Goal: Transaction & Acquisition: Purchase product/service

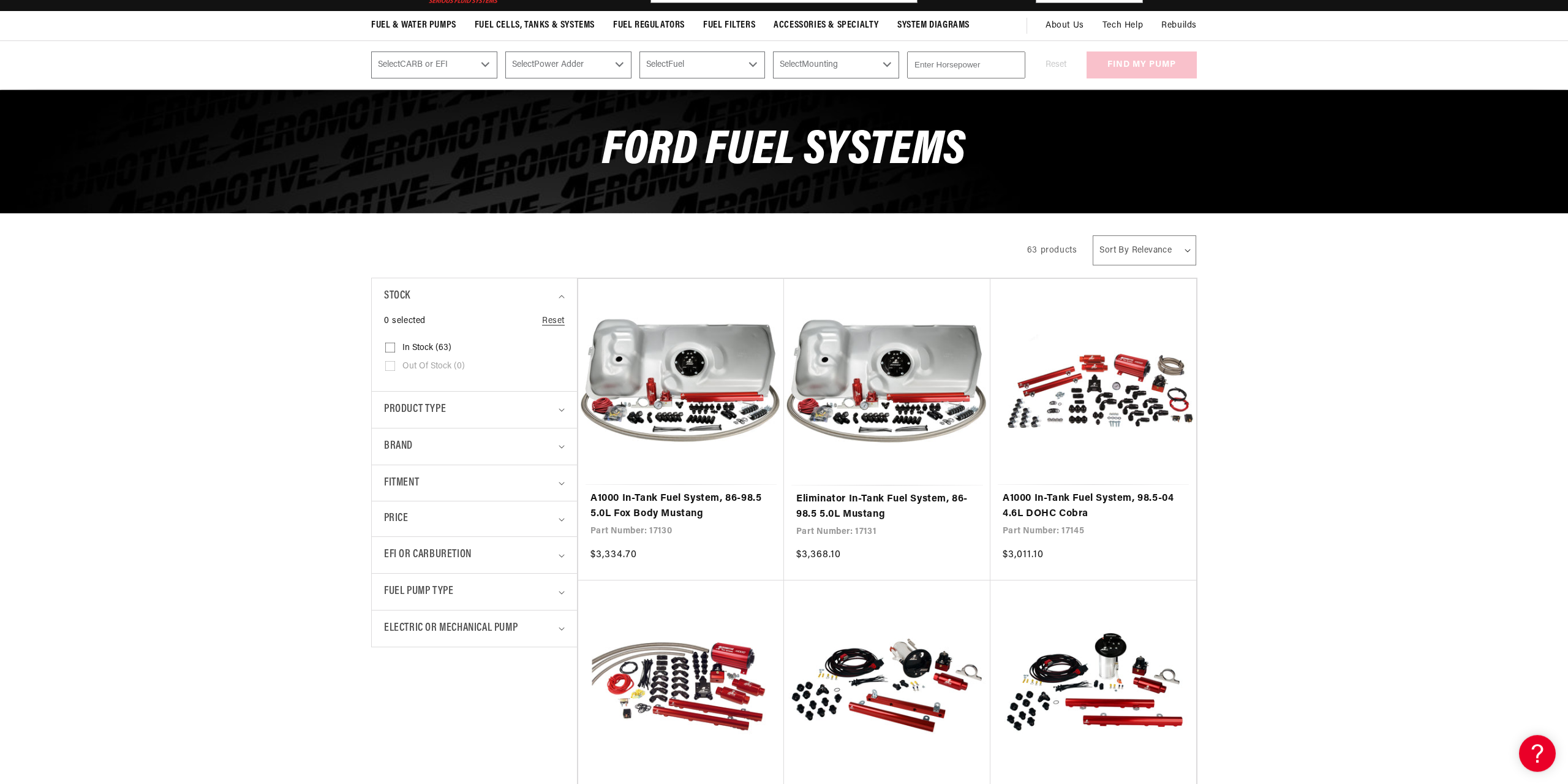
scroll to position [187, 0]
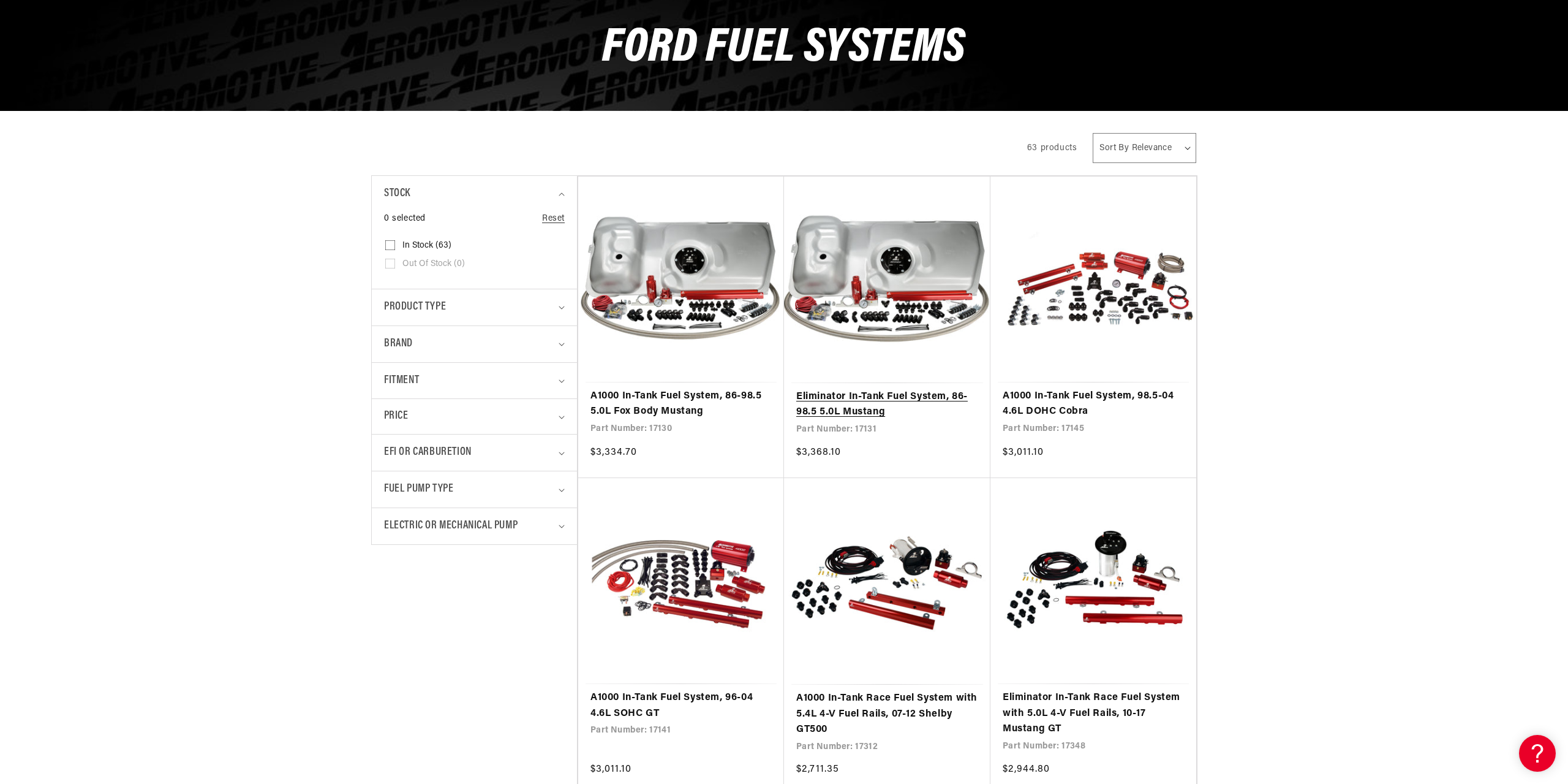
click at [853, 403] on link "Eliminator In-Tank Fuel System, 86-98.5 5.0L Mustang" at bounding box center [887, 405] width 182 height 31
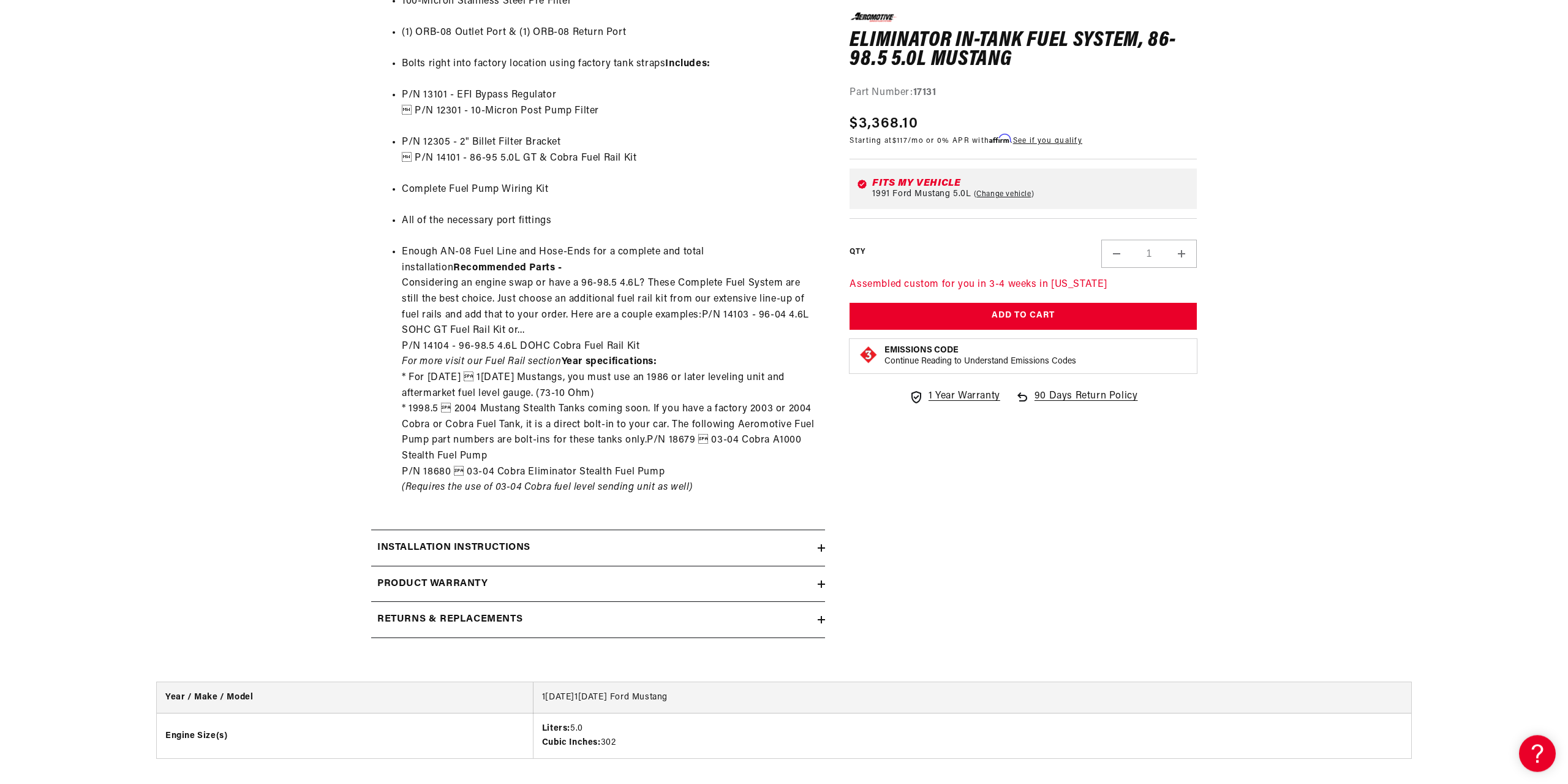
scroll to position [1125, 0]
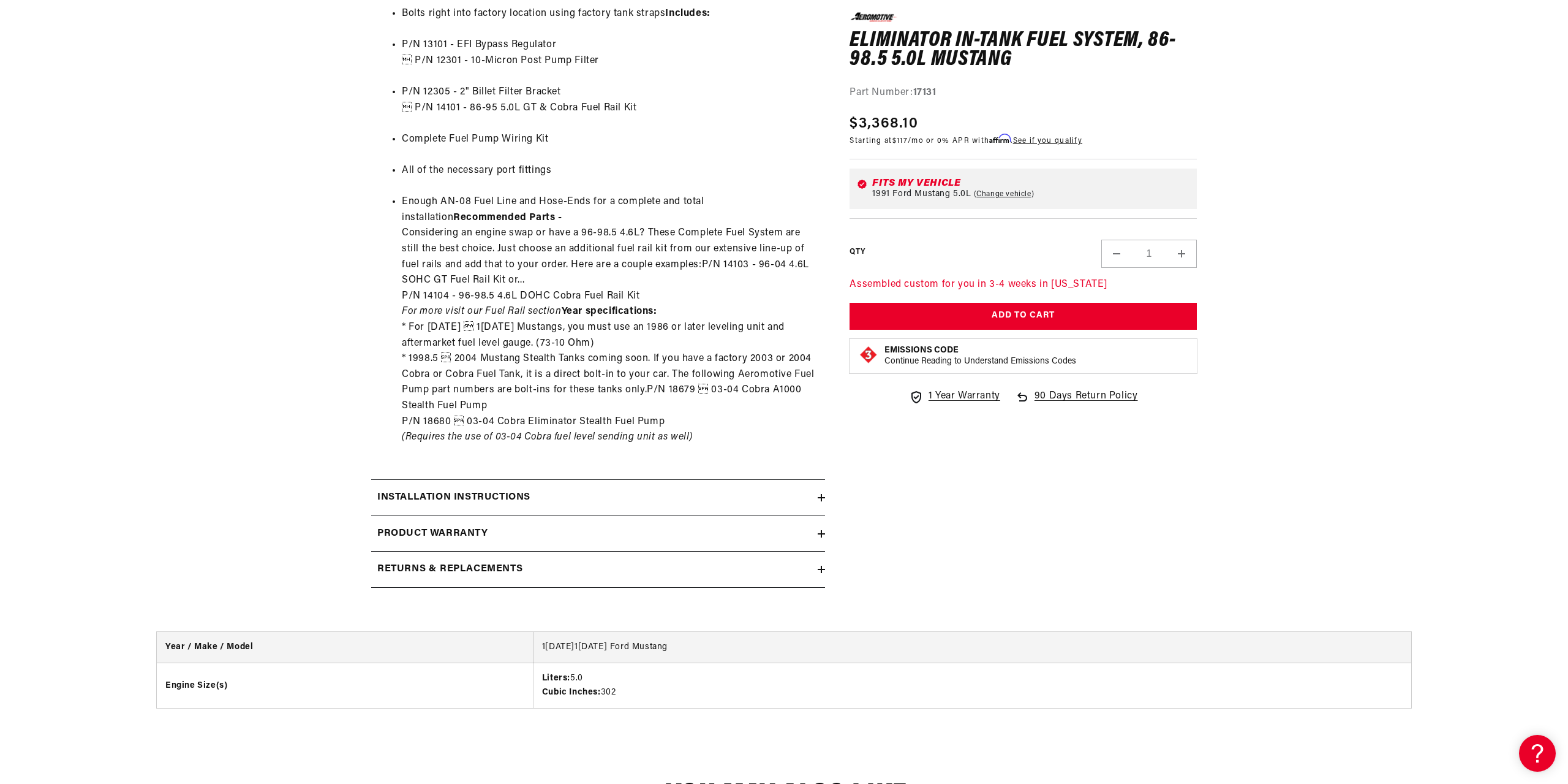
click at [565, 501] on div "Installation Instructions" at bounding box center [594, 498] width 447 height 16
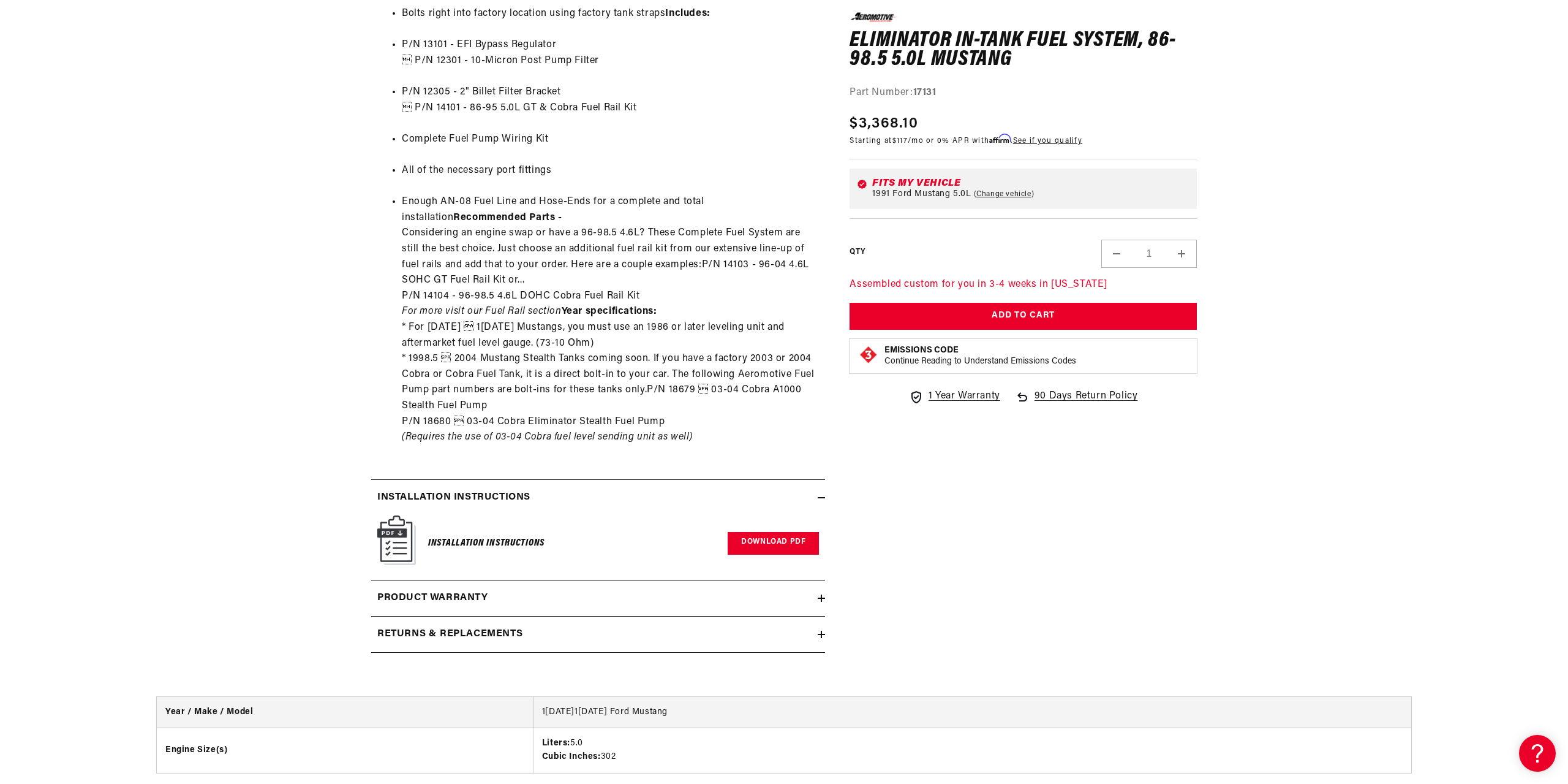
click at [779, 553] on link "Download PDF" at bounding box center [774, 543] width 91 height 23
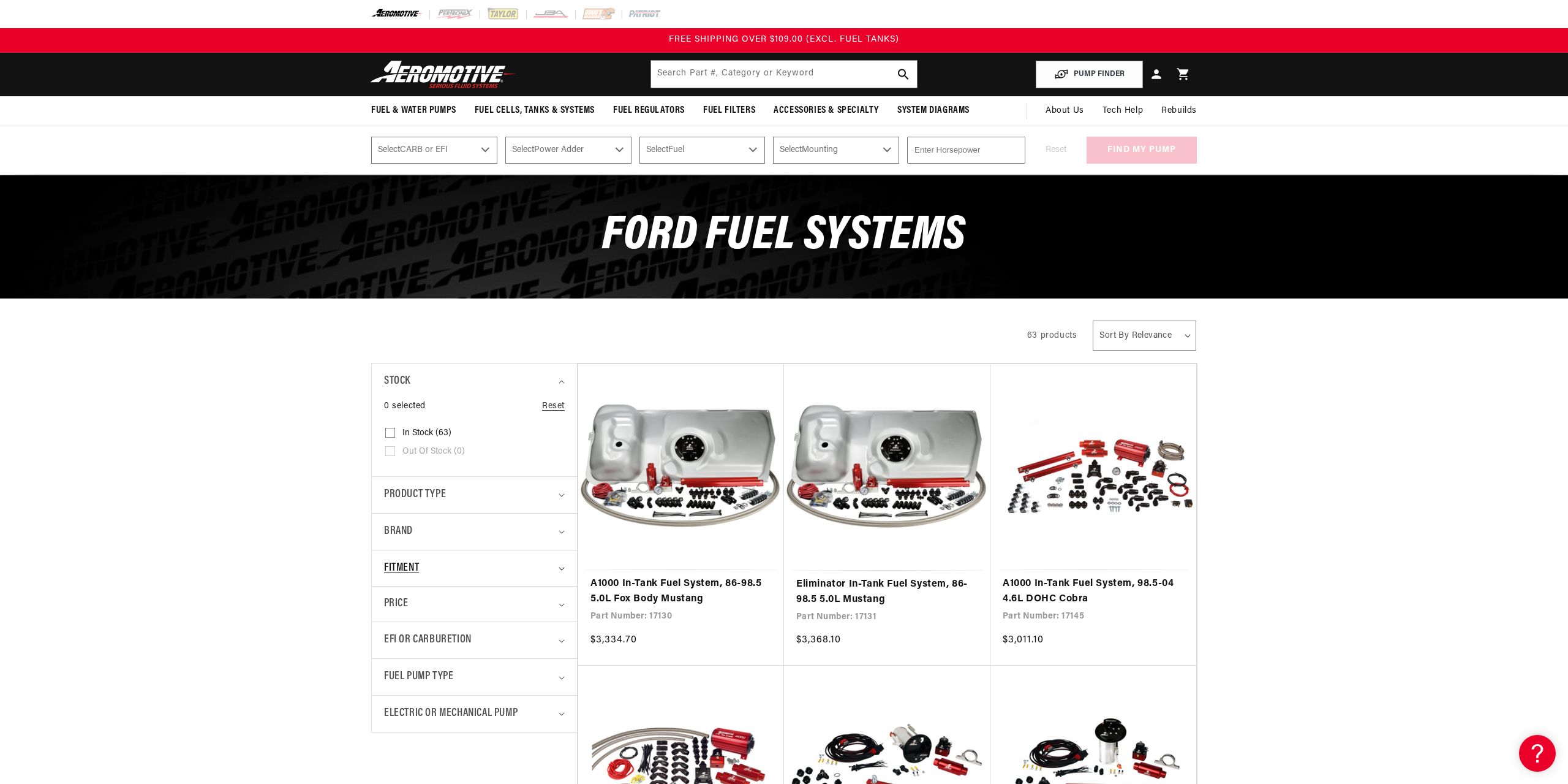
click at [453, 561] on div "Fitment" at bounding box center [469, 568] width 170 height 18
click at [391, 620] on input "Vehicle Specific (63) Vehicle Specific (63 products)" at bounding box center [390, 621] width 10 height 10
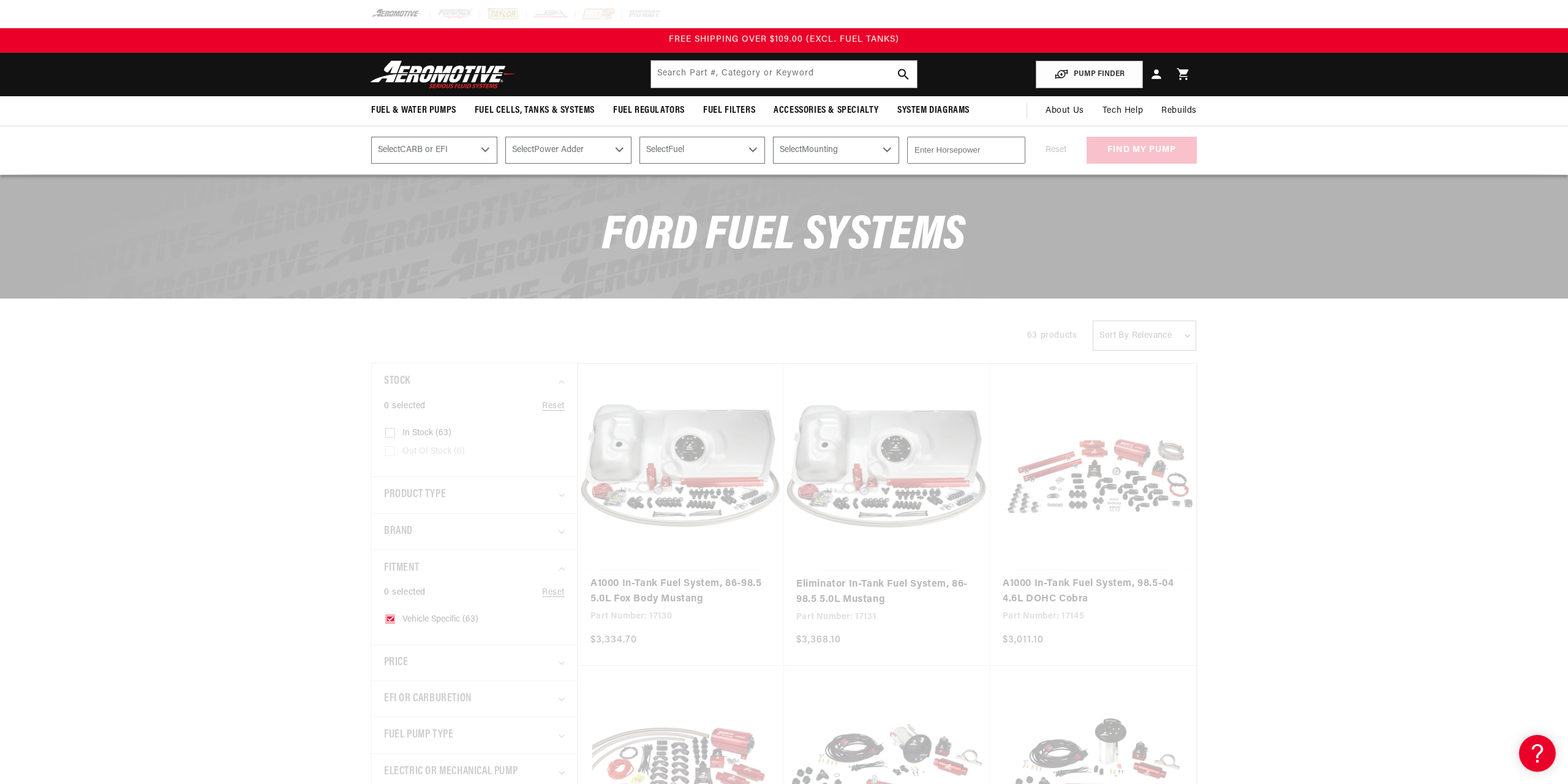
click at [391, 619] on icon at bounding box center [390, 619] width 5 height 3
click at [391, 619] on input "Vehicle Specific (63) Vehicle Specific (63 products)" at bounding box center [390, 621] width 10 height 10
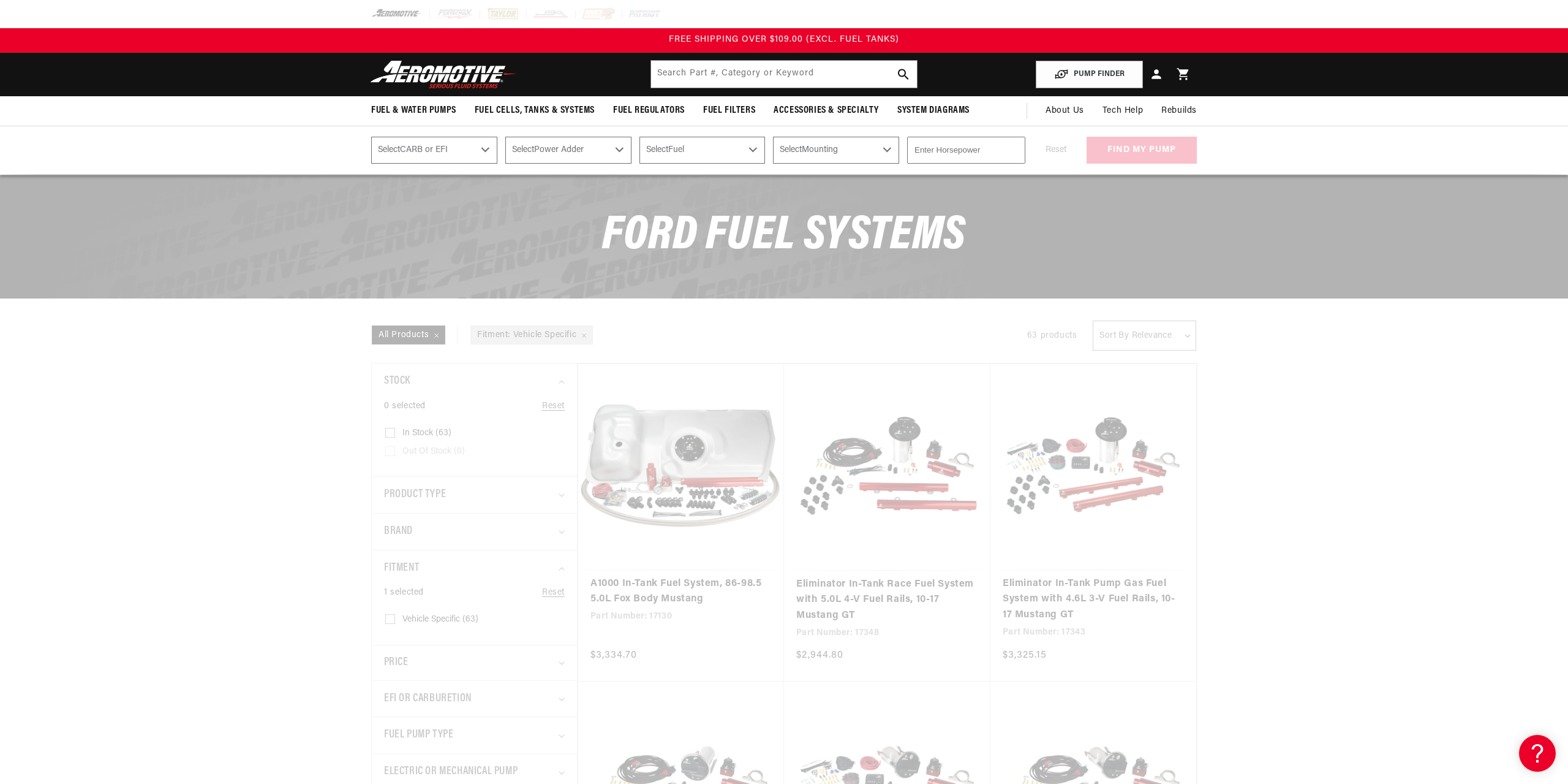
click at [391, 619] on div at bounding box center [784, 392] width 1568 height 784
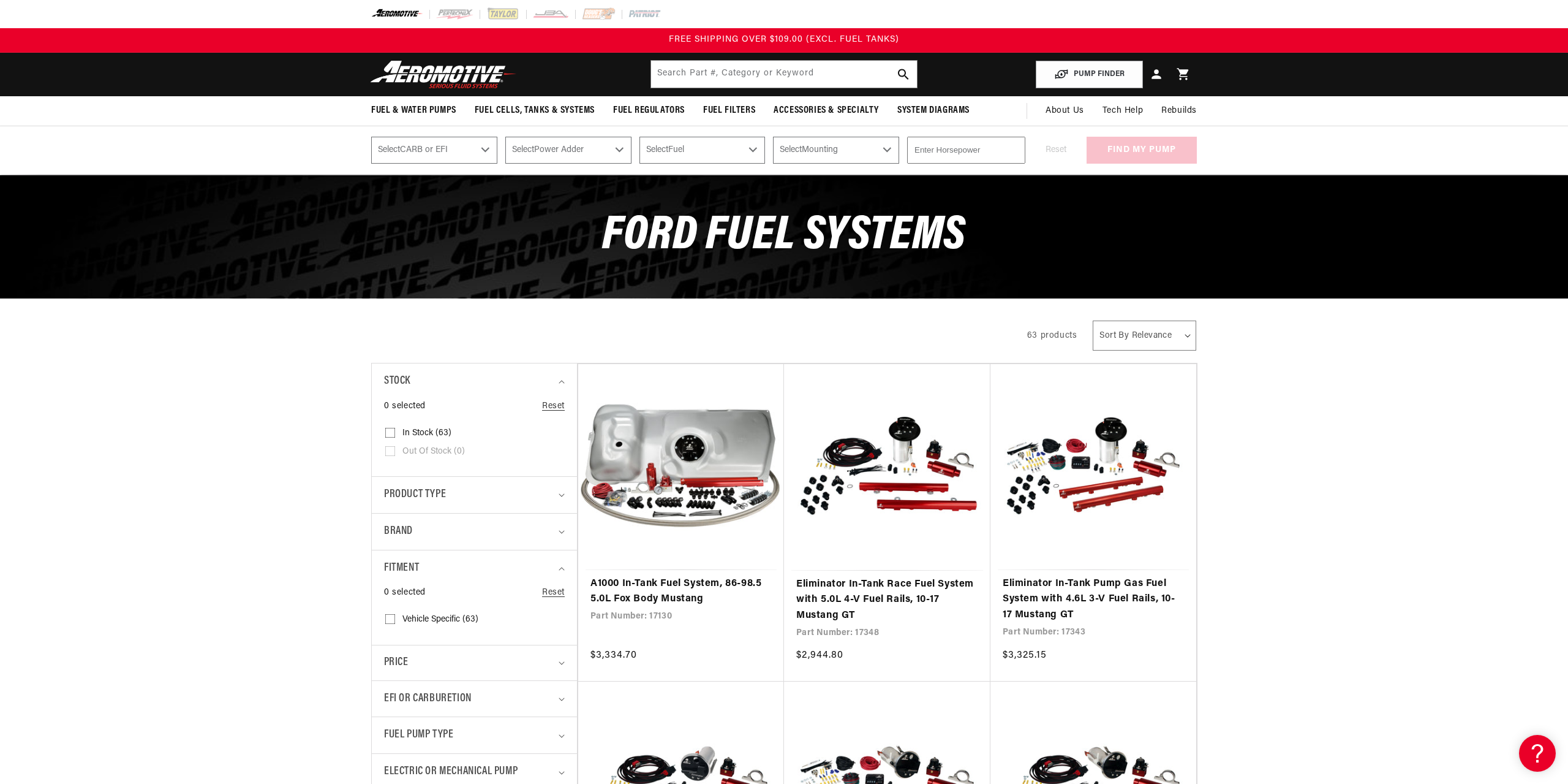
click at [391, 619] on input "Vehicle Specific (63) Vehicle Specific (63 products)" at bounding box center [390, 621] width 10 height 10
checkbox input "true"
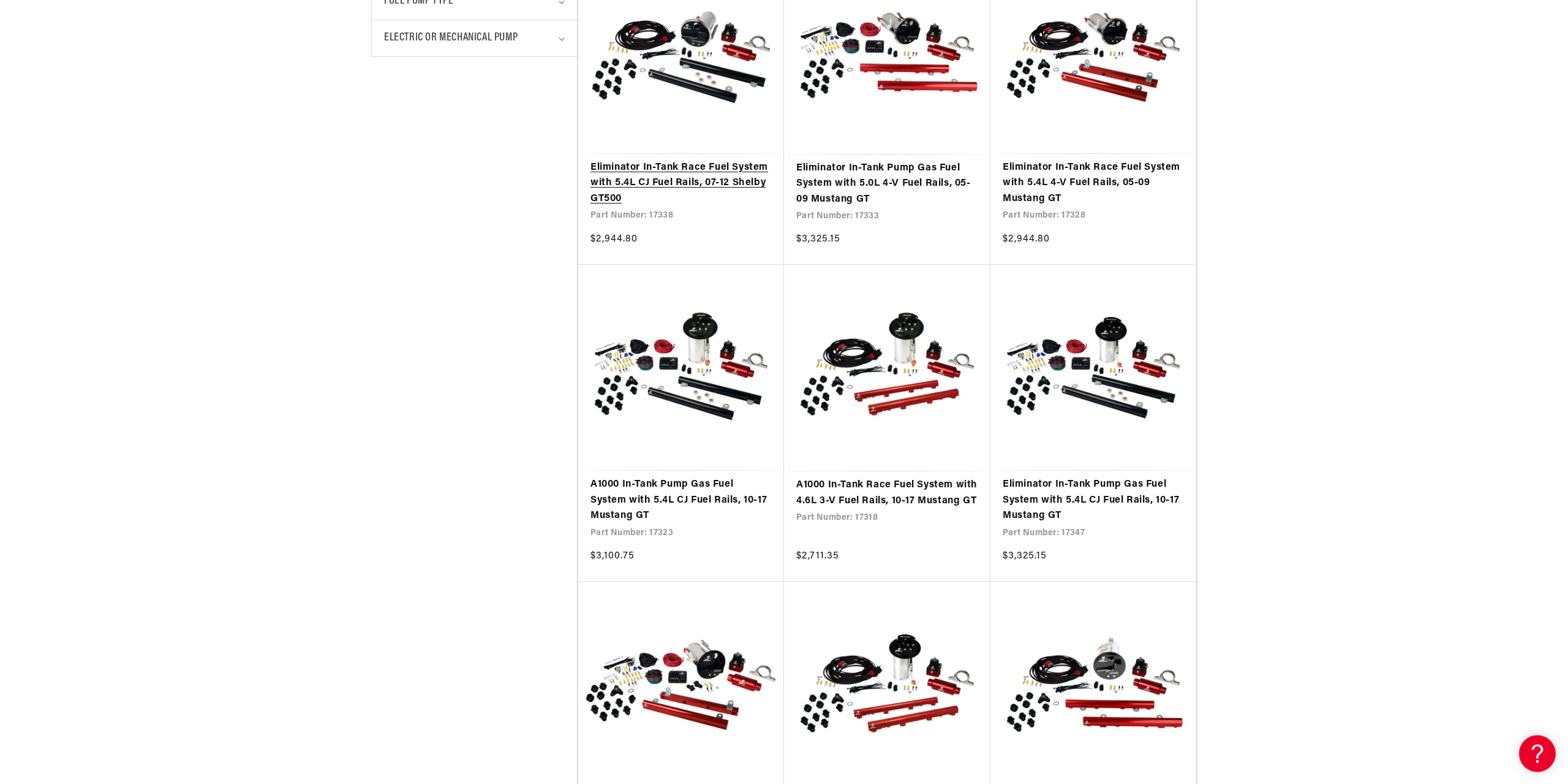
scroll to position [750, 0]
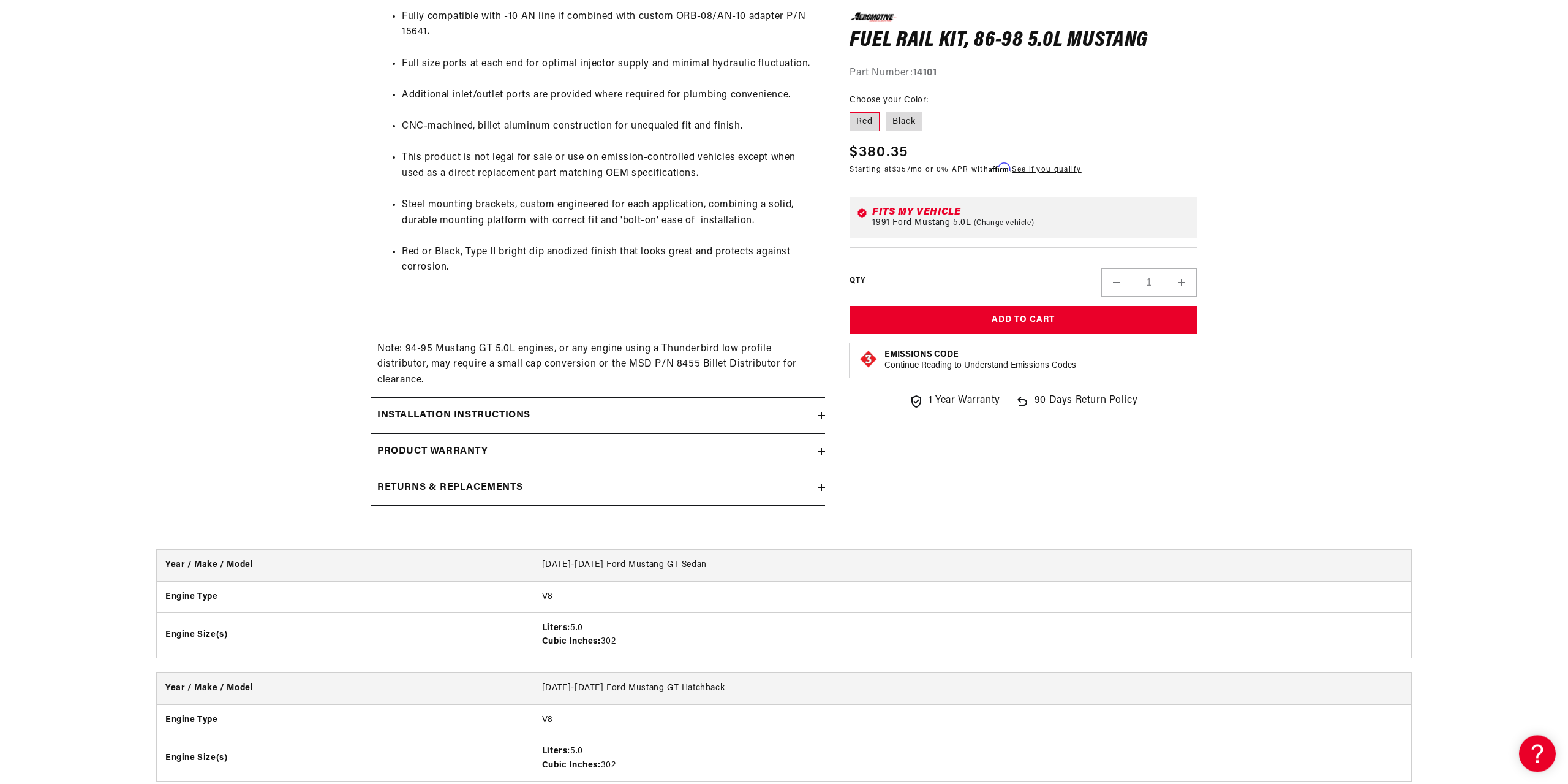
scroll to position [875, 0]
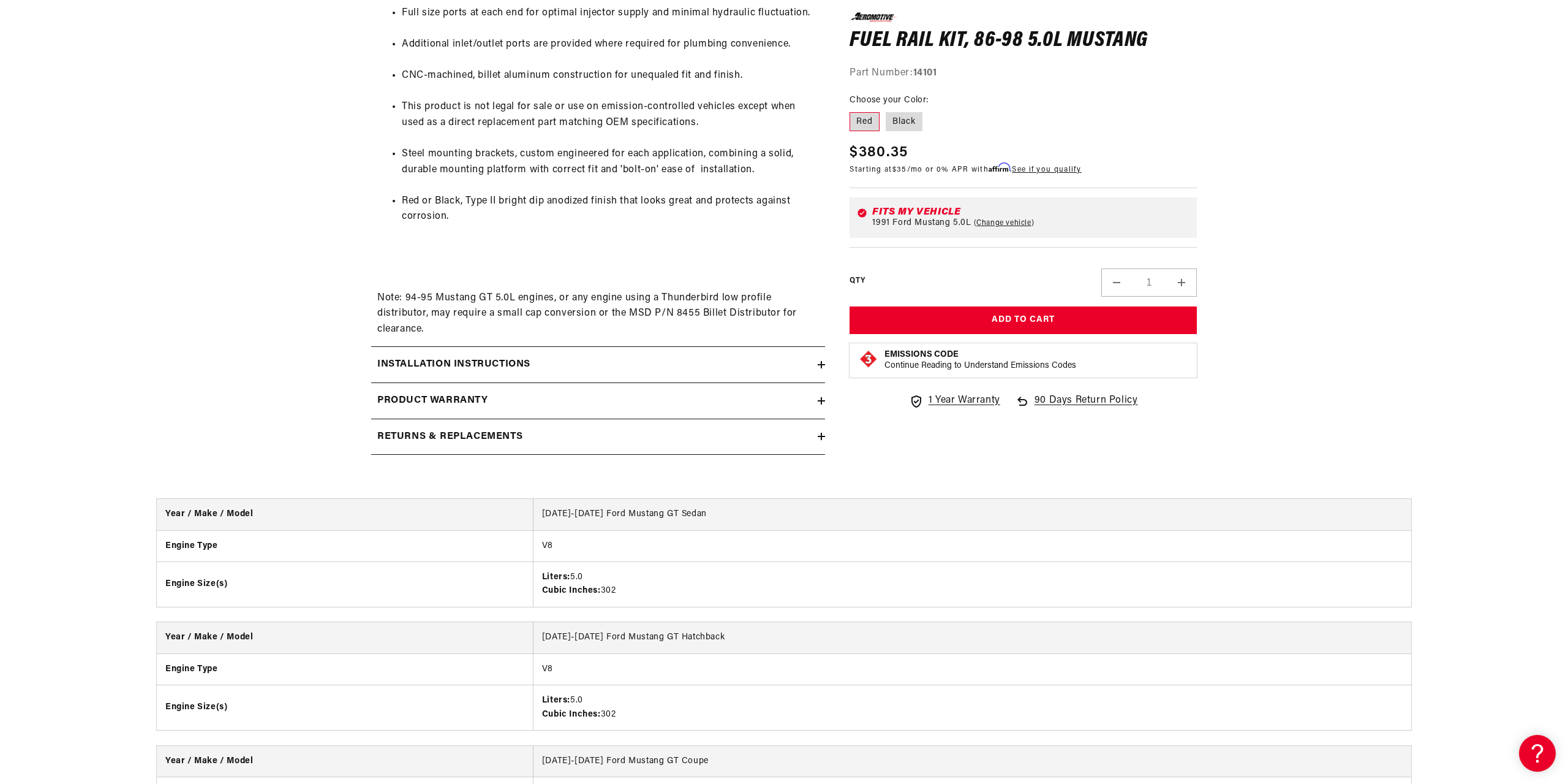
click at [482, 372] on h2 "Installation Instructions" at bounding box center [454, 365] width 153 height 16
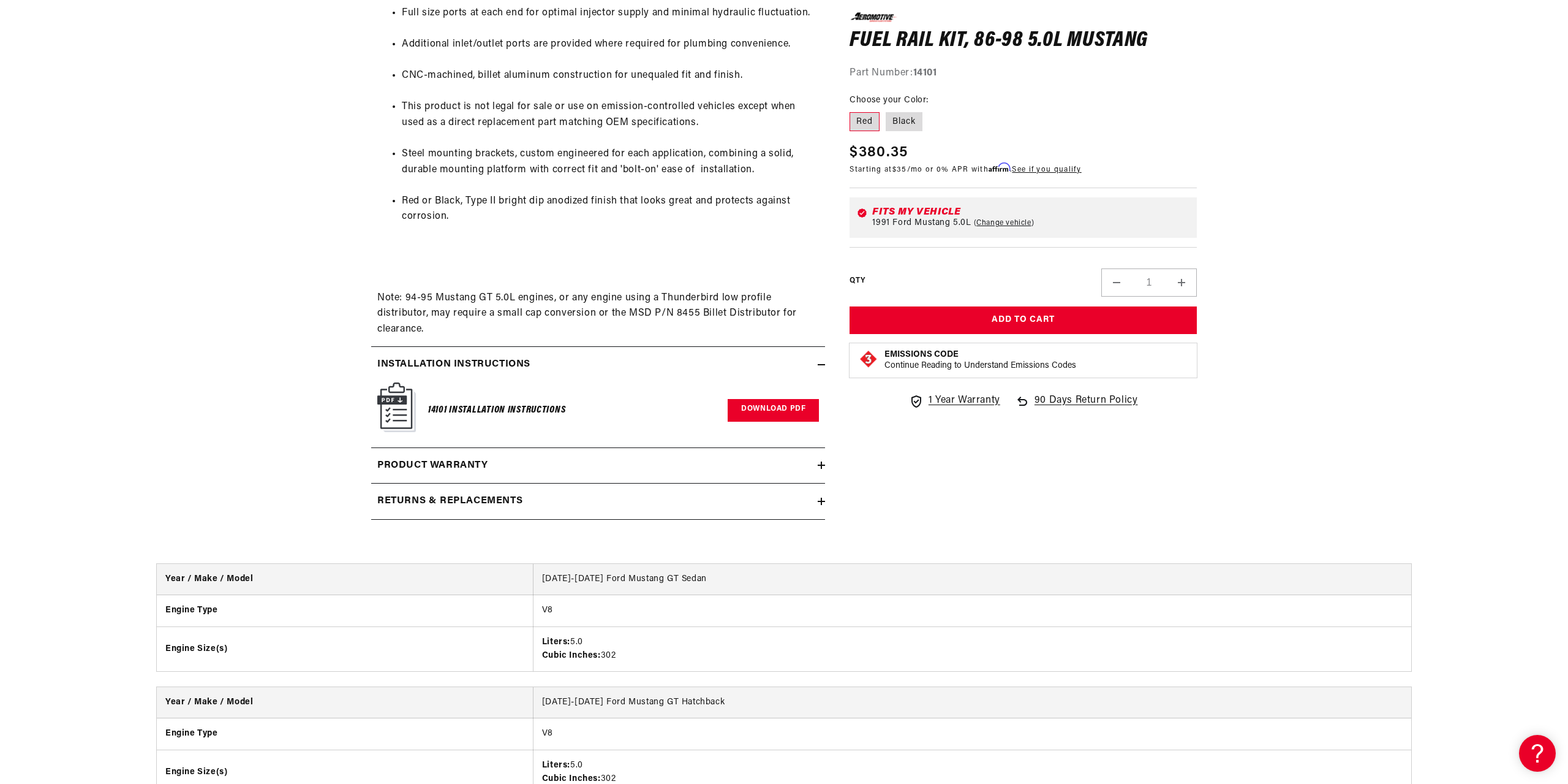
click at [787, 421] on link "Download PDF" at bounding box center [774, 410] width 91 height 23
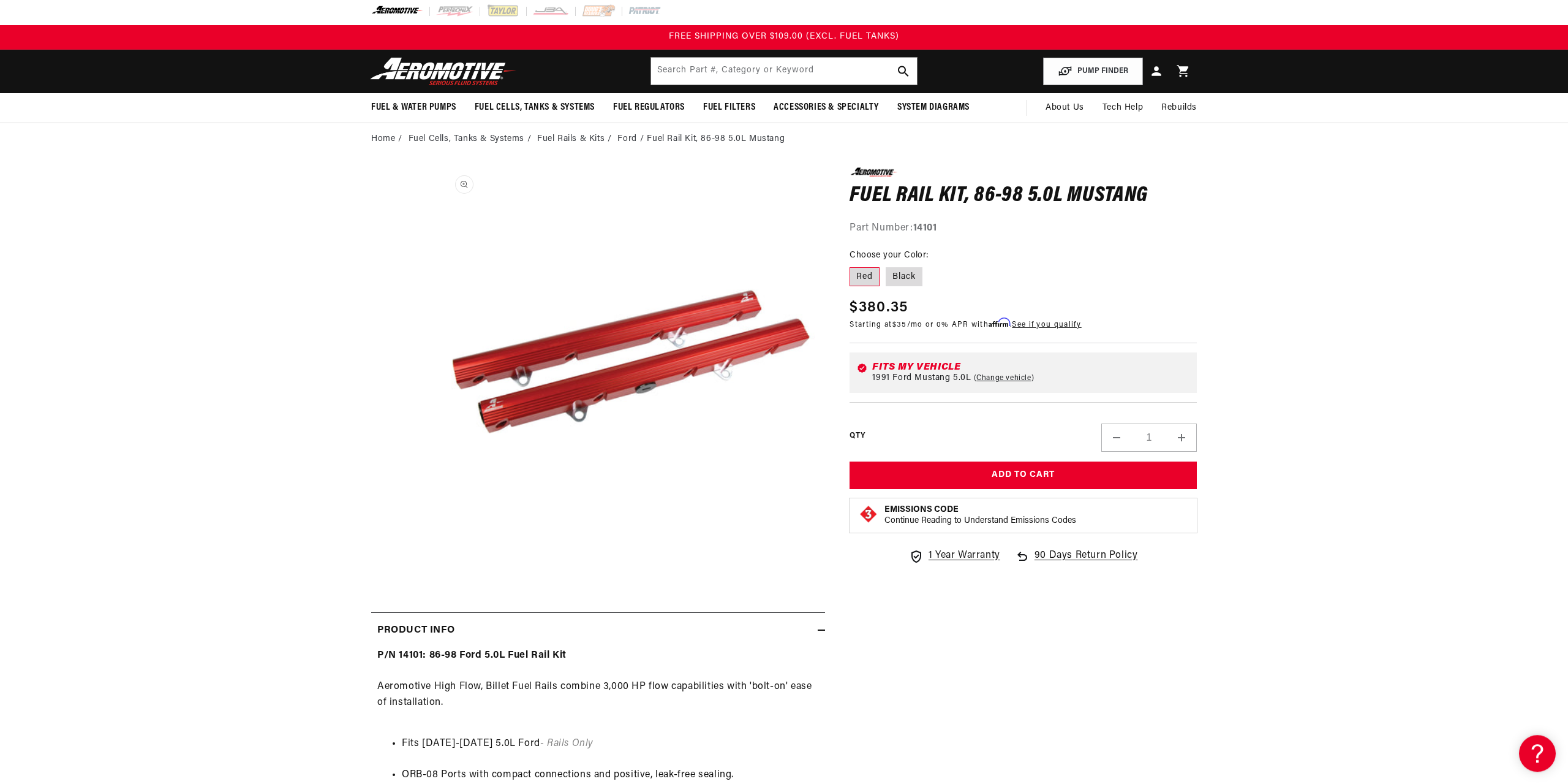
scroll to position [0, 0]
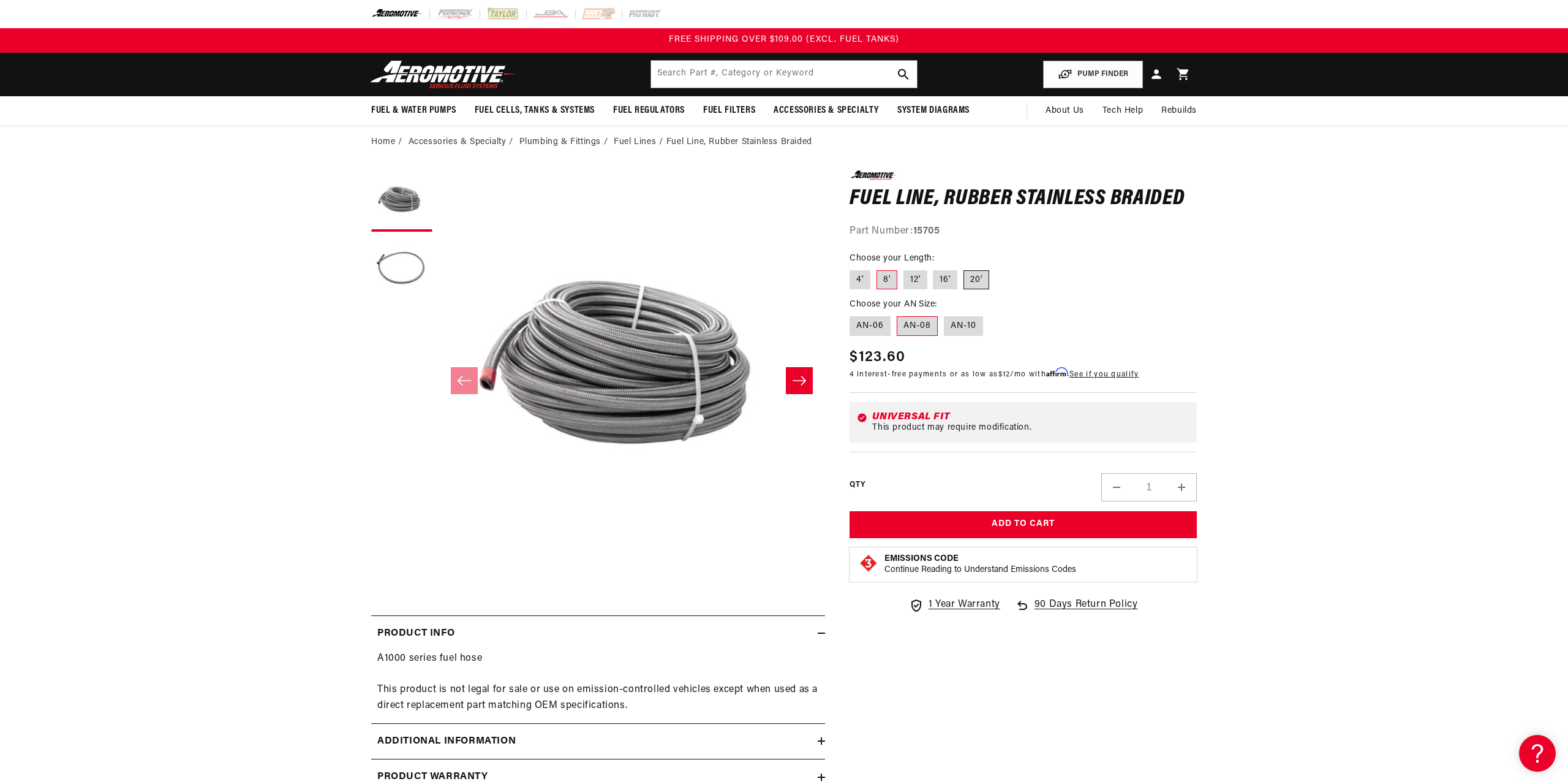
click at [979, 286] on label "20'" at bounding box center [976, 280] width 26 height 20
click at [964, 268] on input "20'" at bounding box center [964, 268] width 1 height 1
radio input "true"
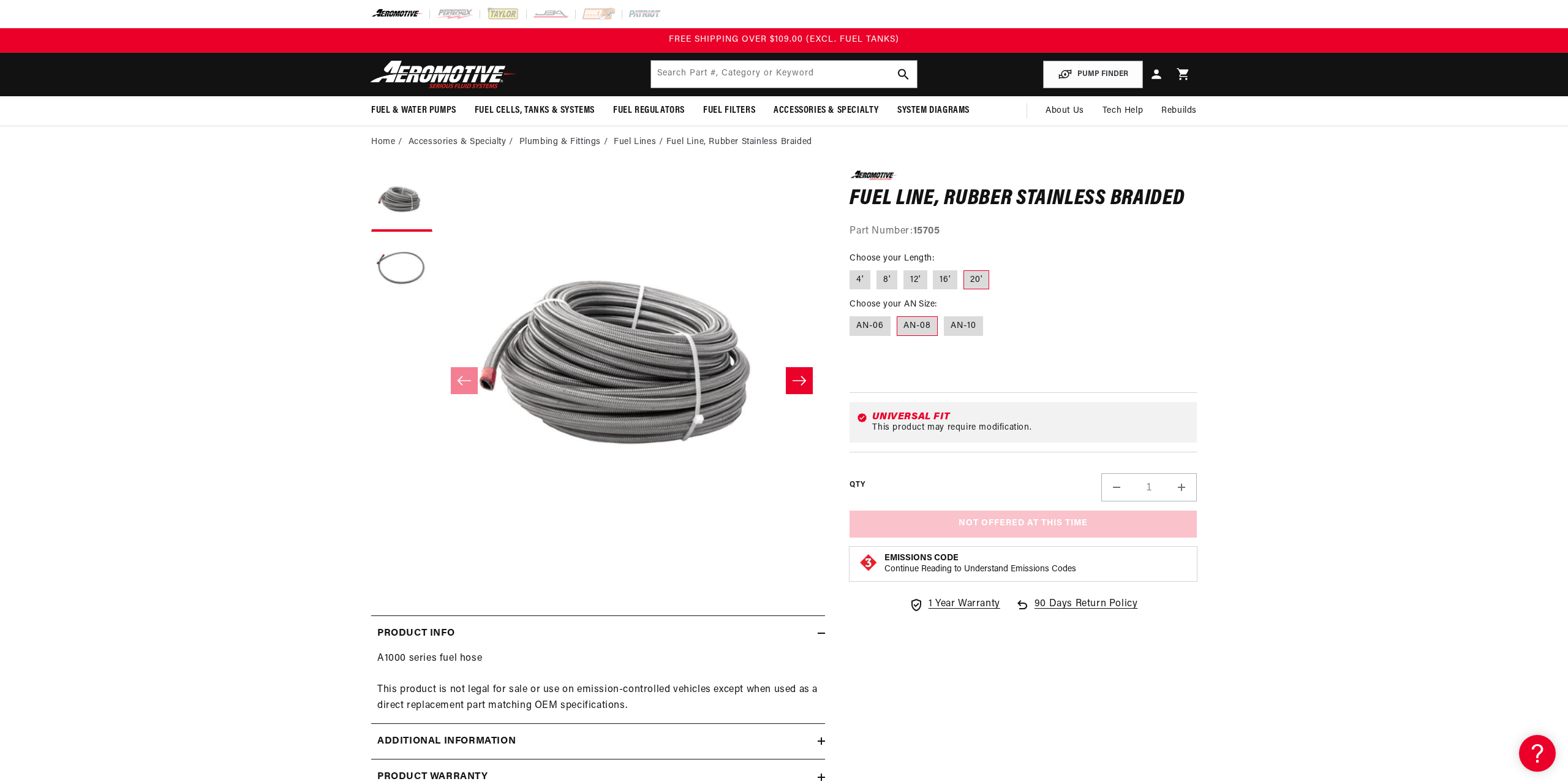
click at [982, 275] on label "20'" at bounding box center [976, 280] width 26 height 20
click at [964, 268] on input "20'" at bounding box center [964, 268] width 1 height 1
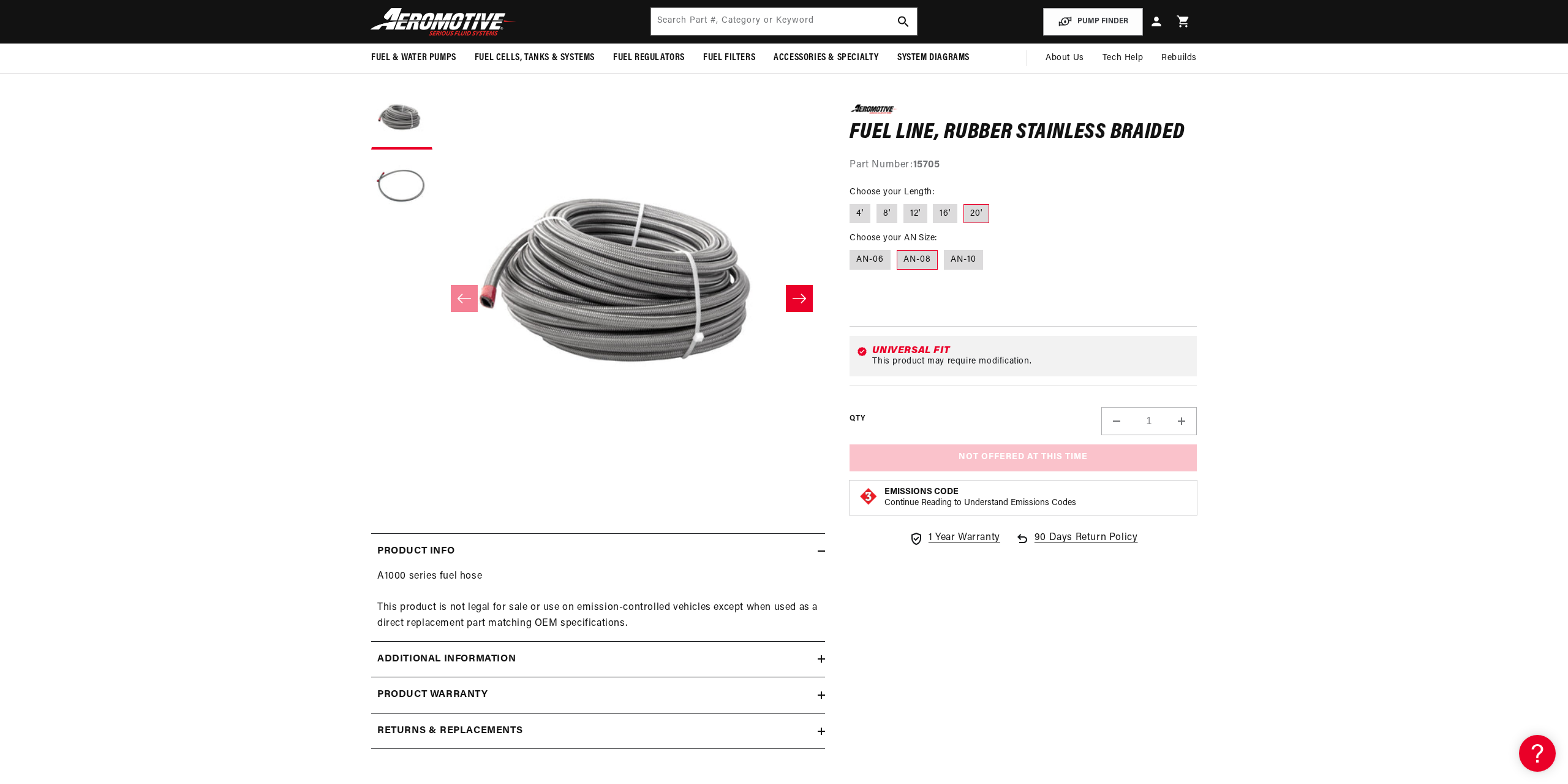
scroll to position [63, 0]
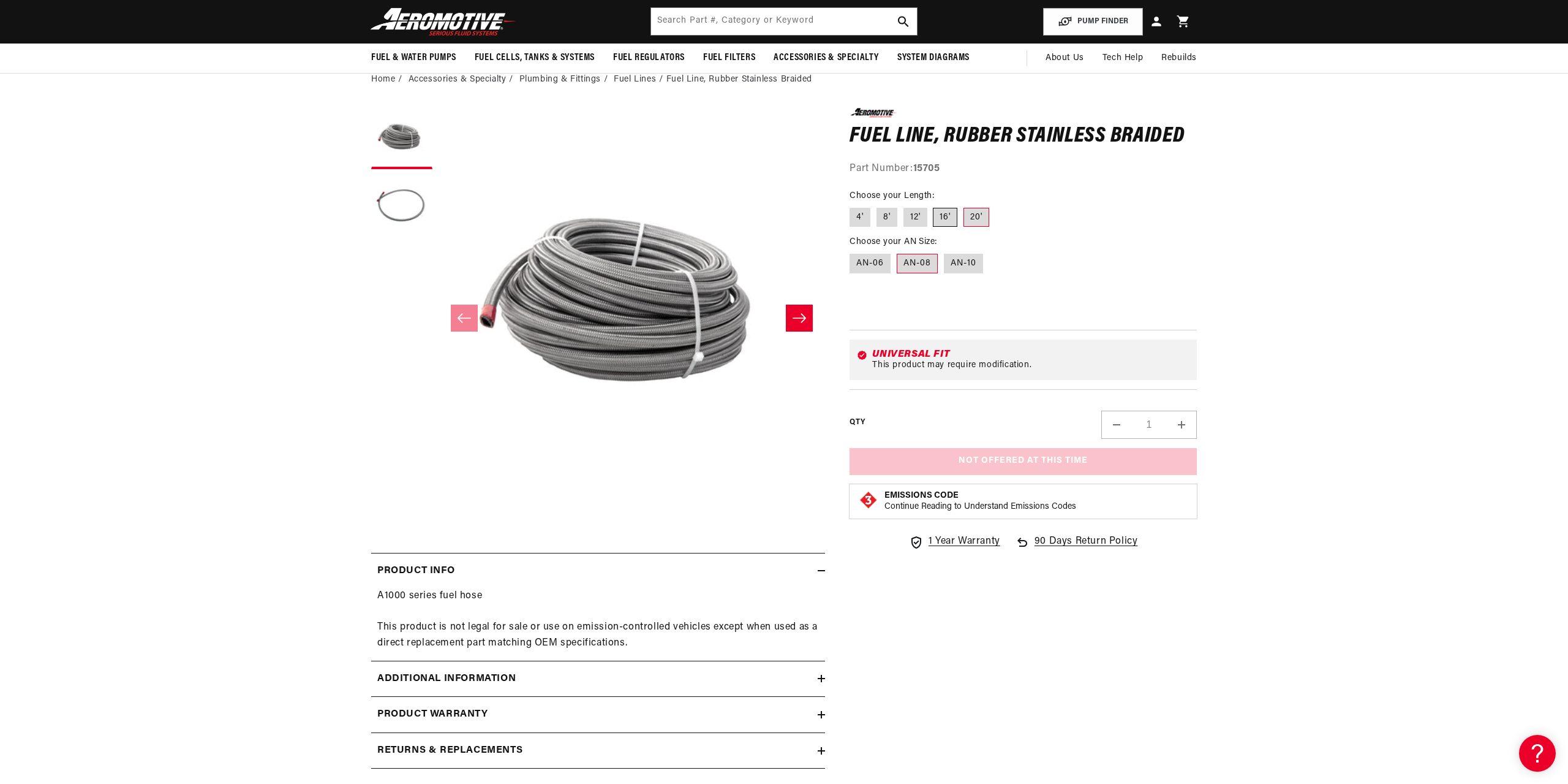
click at [950, 215] on label "16'" at bounding box center [945, 217] width 25 height 20
click at [934, 206] on input "16'" at bounding box center [933, 206] width 1 height 1
radio input "true"
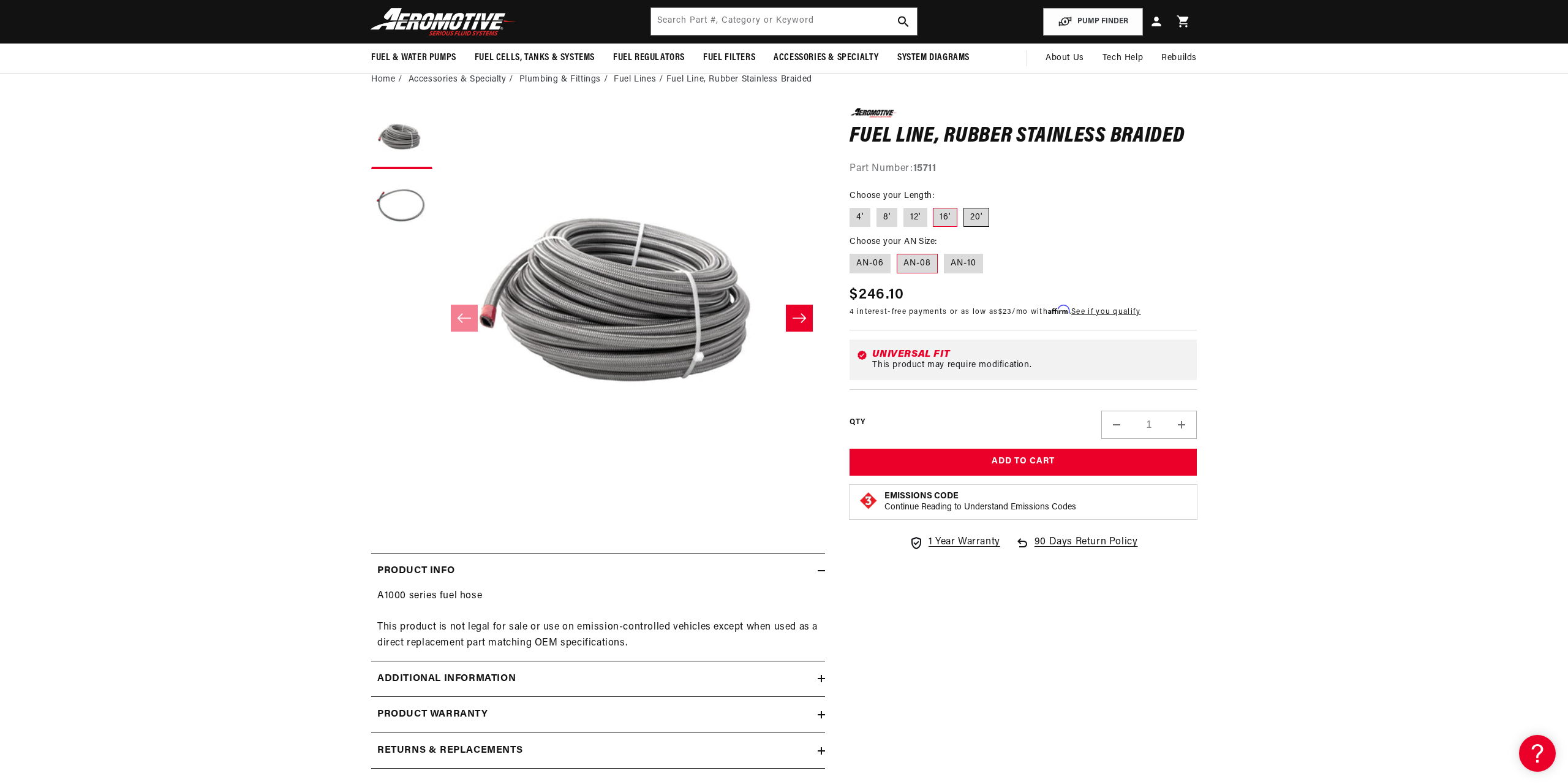
click at [967, 218] on label "20'" at bounding box center [976, 217] width 26 height 20
click at [964, 206] on input "20'" at bounding box center [964, 206] width 1 height 1
radio input "true"
